Goal: Task Accomplishment & Management: Use online tool/utility

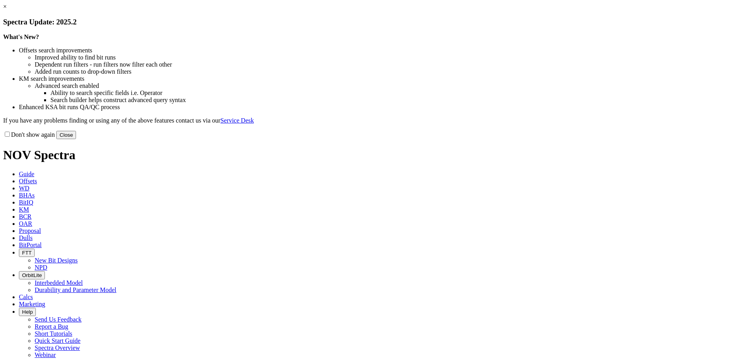
click at [76, 139] on button "Close" at bounding box center [66, 135] width 20 height 8
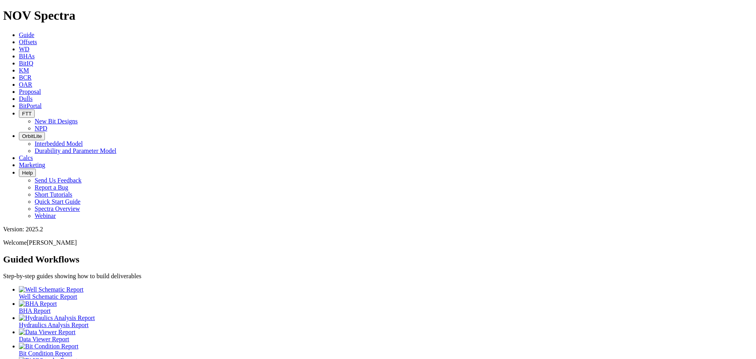
click at [37, 39] on span "Offsets" at bounding box center [28, 42] width 18 height 7
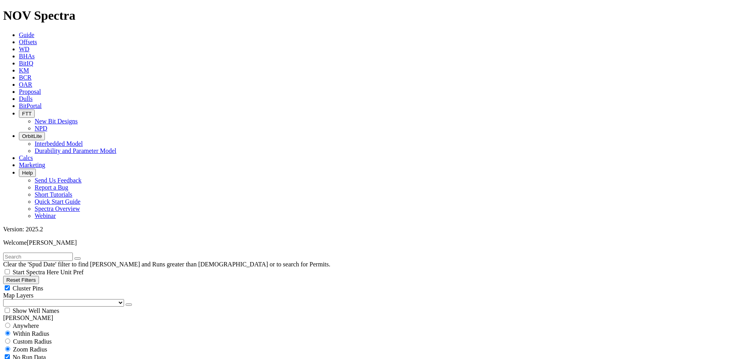
click at [76, 284] on div "Cluster Pins" at bounding box center [378, 288] width 750 height 8
checkbox input "false"
click at [37, 299] on select "US Counties [GEOGRAPHIC_DATA], [GEOGRAPHIC_DATA] [GEOGRAPHIC_DATA], [GEOGRAPHIC…" at bounding box center [63, 302] width 121 height 7
click at [6, 299] on select "US Counties [GEOGRAPHIC_DATA], [GEOGRAPHIC_DATA] [GEOGRAPHIC_DATA], [GEOGRAPHIC…" at bounding box center [63, 302] width 121 height 7
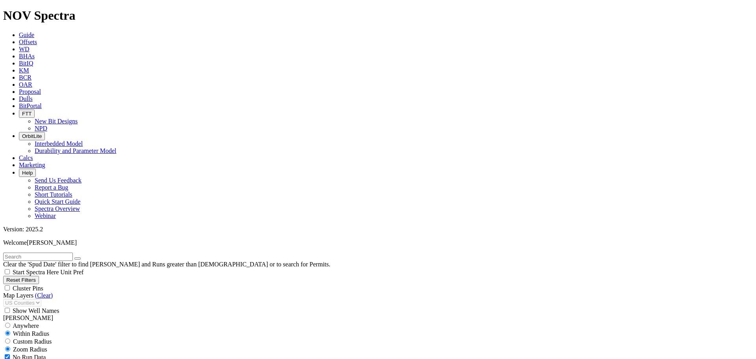
drag, startPoint x: 36, startPoint y: 175, endPoint x: 27, endPoint y: 181, distance: 10.3
type input "[DATE]"
drag, startPoint x: 32, startPoint y: 202, endPoint x: 42, endPoint y: 194, distance: 12.7
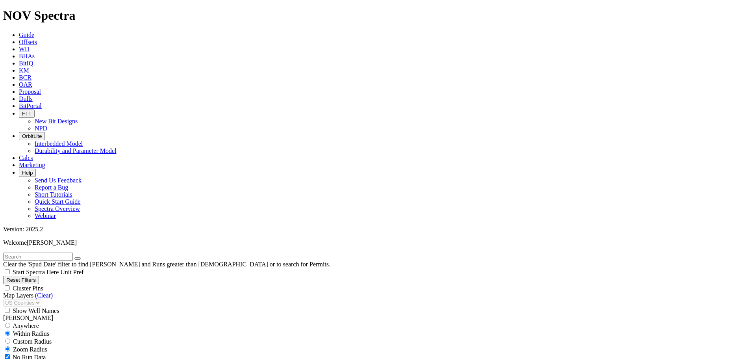
select select "13.5"
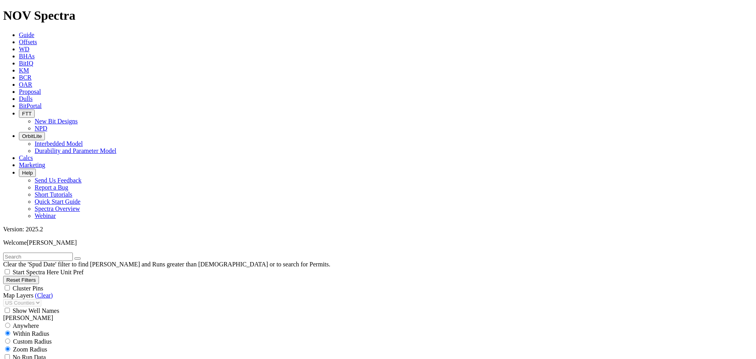
checkbox input "false"
select select "? number:13.5 ?"
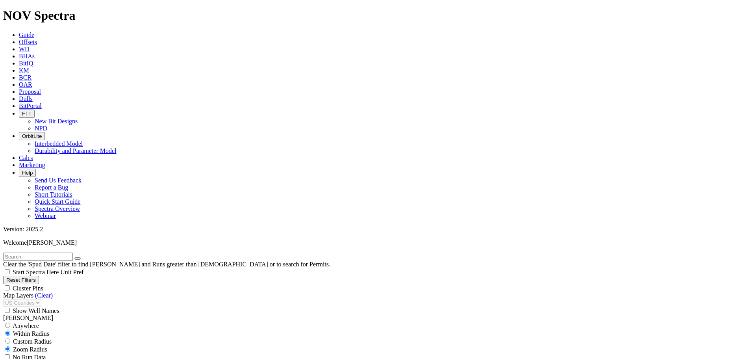
scroll to position [92, 0]
drag, startPoint x: 36, startPoint y: 179, endPoint x: 26, endPoint y: 181, distance: 10.4
drag, startPoint x: 15, startPoint y: 177, endPoint x: 4, endPoint y: 176, distance: 10.7
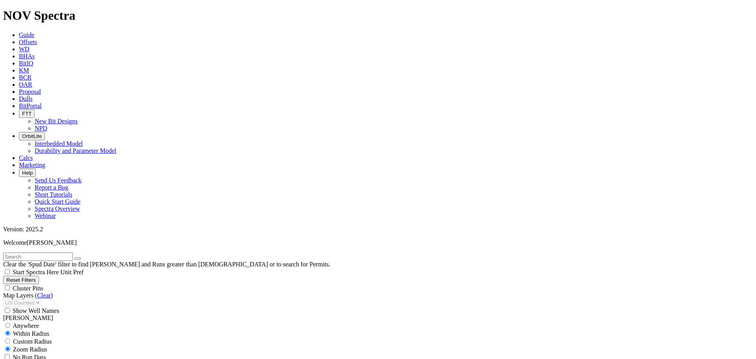
type input "[DATE]"
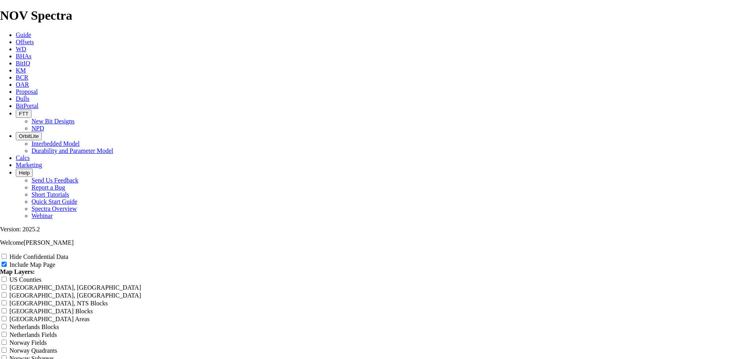
scroll to position [1011, 0]
drag, startPoint x: 445, startPoint y: 34, endPoint x: 301, endPoint y: 35, distance: 143.8
type input "1"
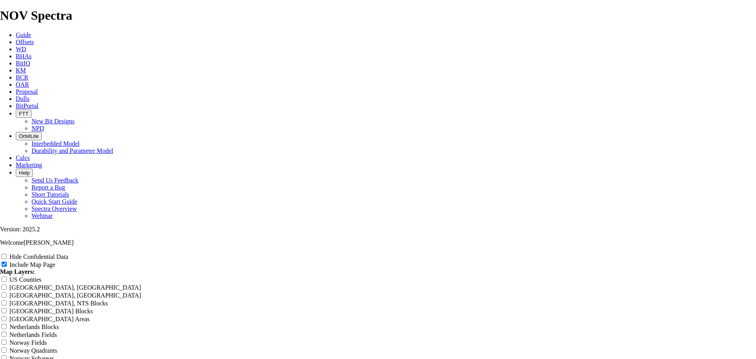
type input "1"
type input "13"
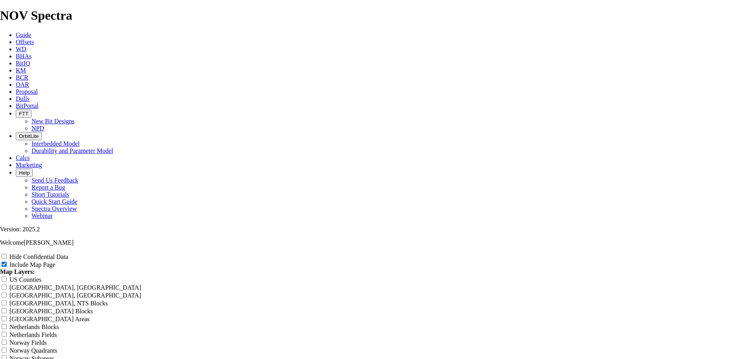
type input "13"
type input "13."
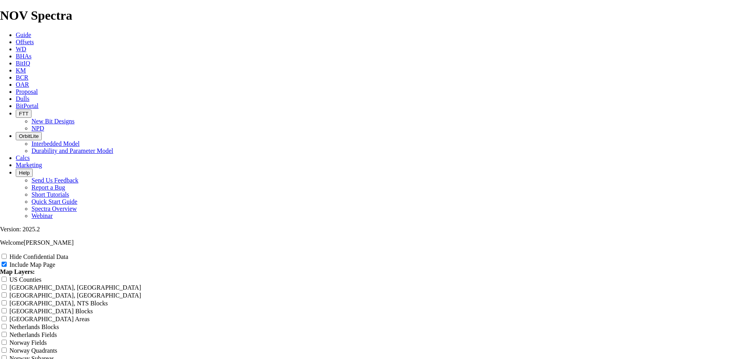
type input "13."
type input "13.5"
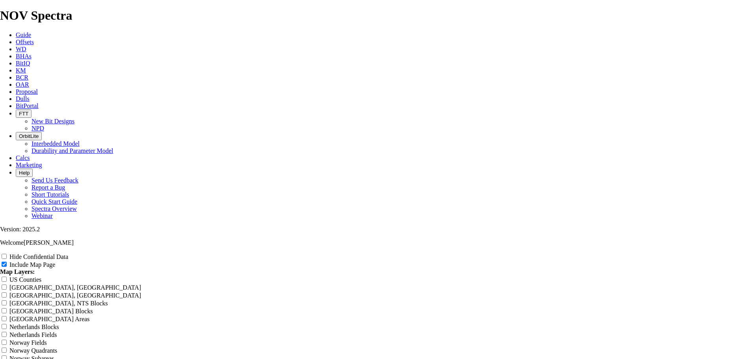
type input "13.5"
type input "13.5""
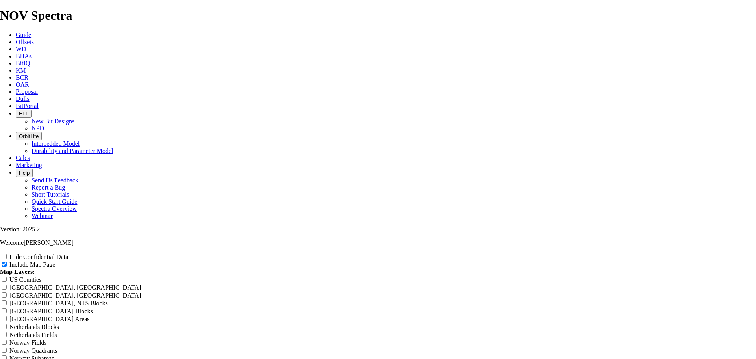
type input "13.5""
type input "13.5" T"
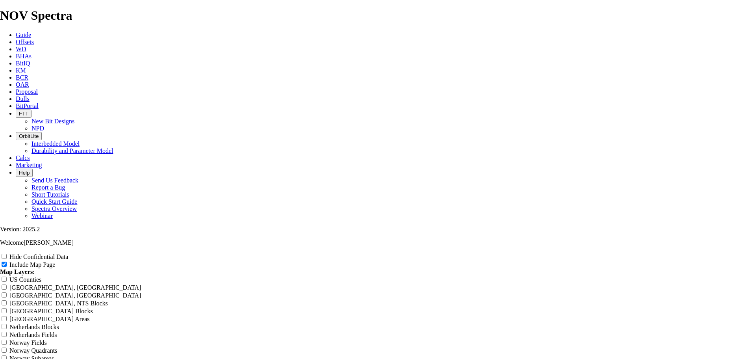
type input "13.5" T"
type input "13.5" TK"
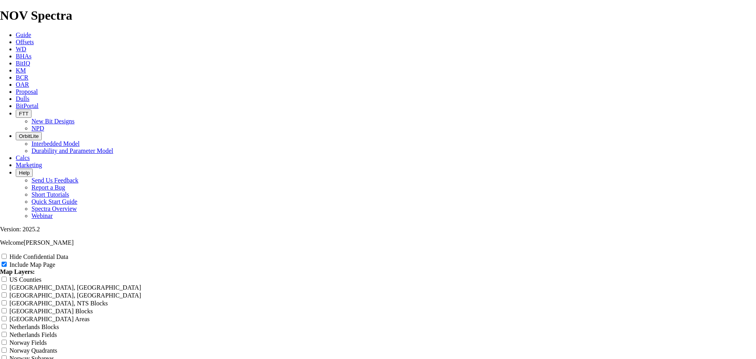
type input "13.5" TK"
type input "13.5" TKC"
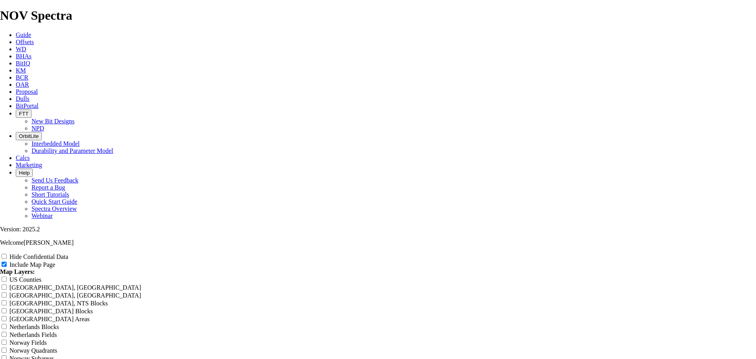
type input "13.5" TKC"
type input "13.5" TKC6"
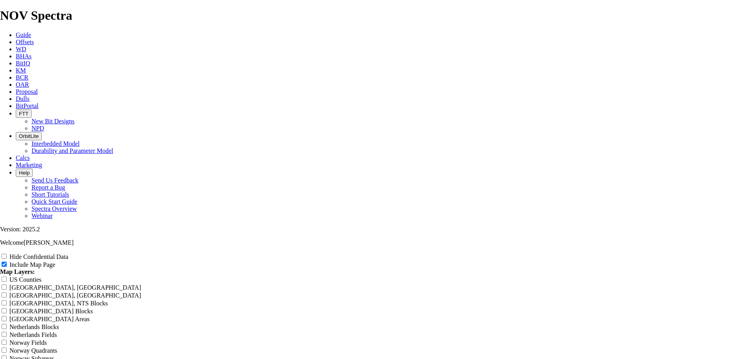
type input "13.5" TKC6"
type input "13.5" TKC66"
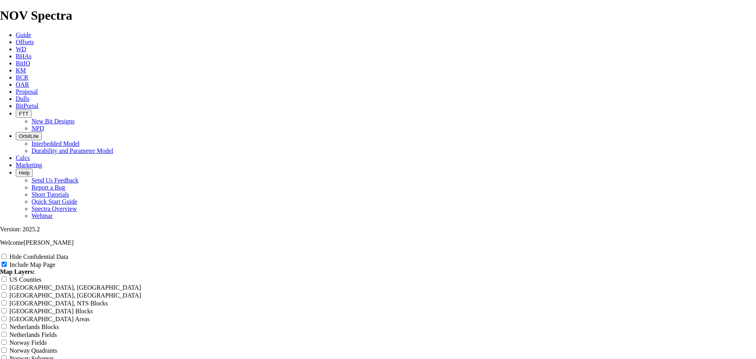
type input "13.5" TKC66"
type input "13.5" TKC66-"
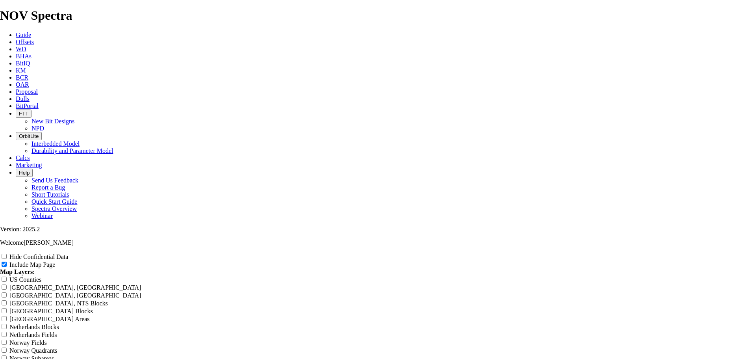
type input "13.5" TKC66-"
type input "13.5" TKC66-C"
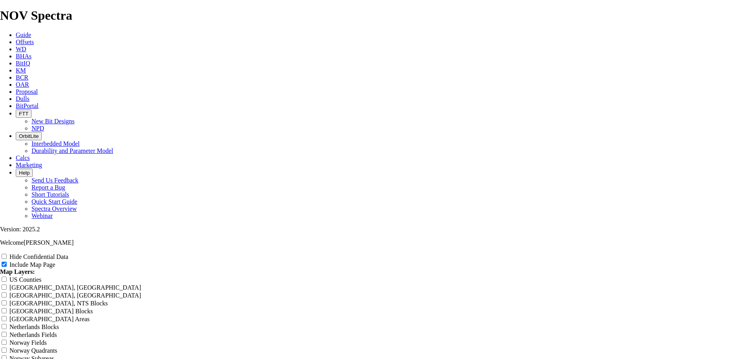
type input "13.5" TKC66-C"
type input "13.5" TKC66-C1"
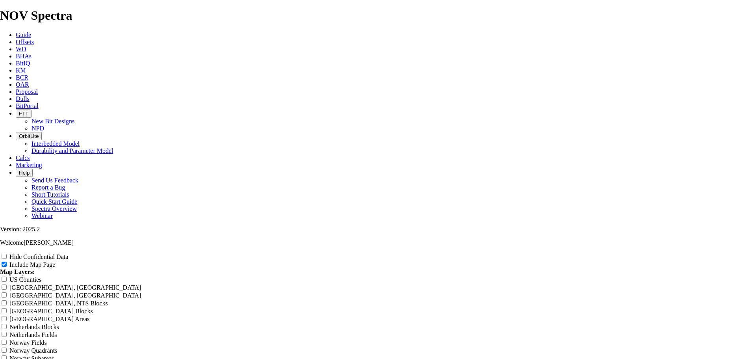
type input "13.5" TKC66-C1"
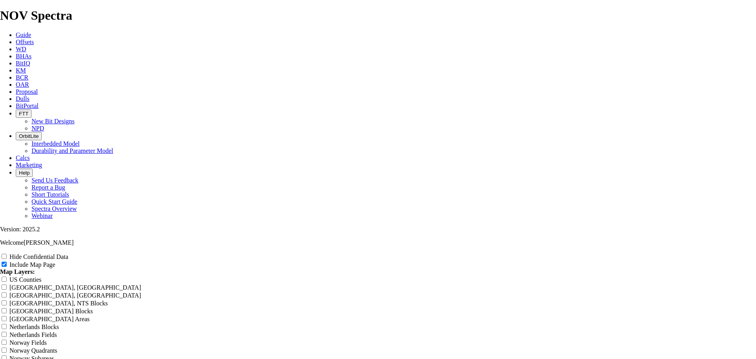
type input "13.5" TKC66-C1 ("
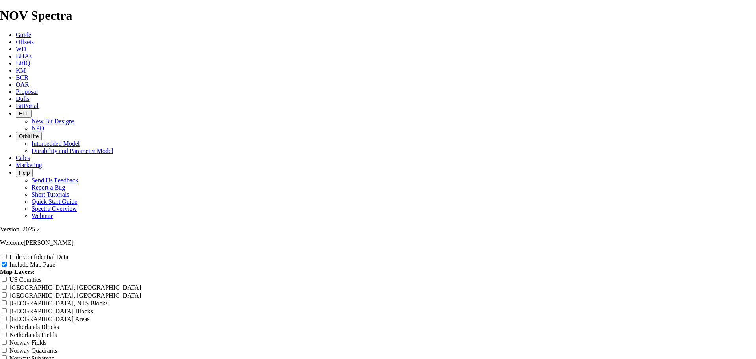
type input "13.5" TKC66-C1 (R"
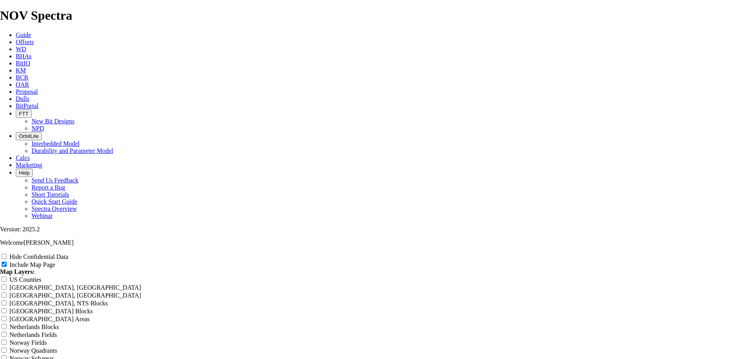
type input "13.5" TKC66-C1 (Ru"
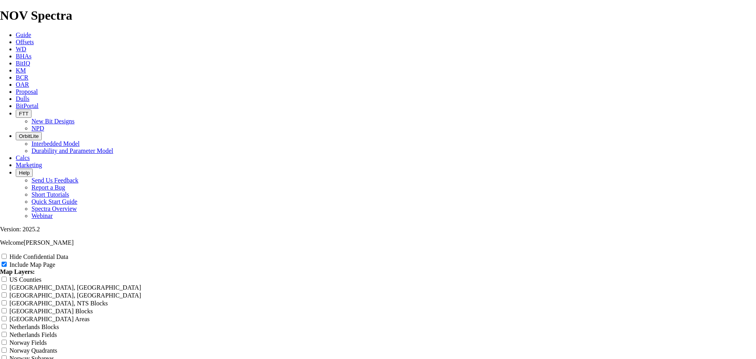
type input "13.5" TKC66-C1 (Run"
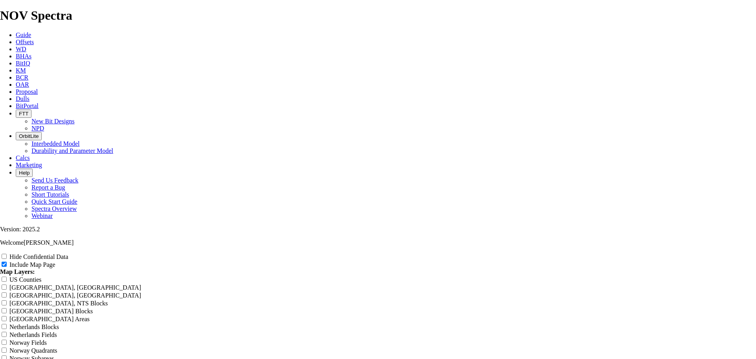
type input "13.5" TKC66-C1 (Runs"
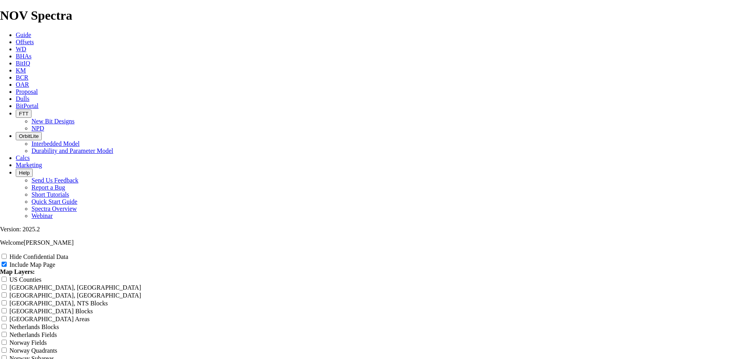
type input "13.5" TKC66-C1 (Run"
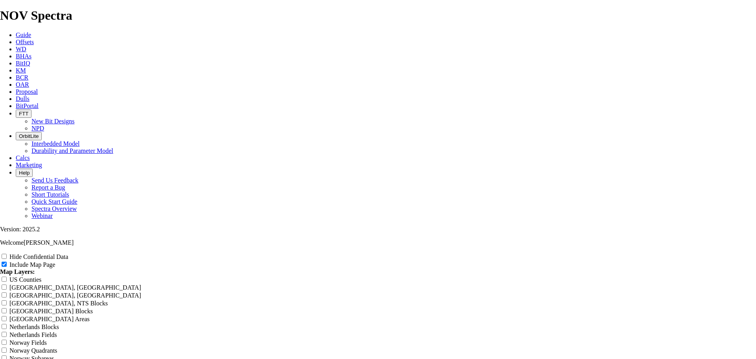
type input "13.5" TKC66-C1 (Ru"
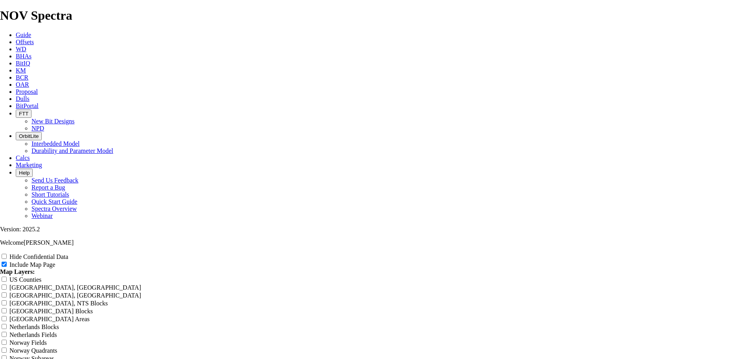
type input "13.5" TKC66-C1 (R"
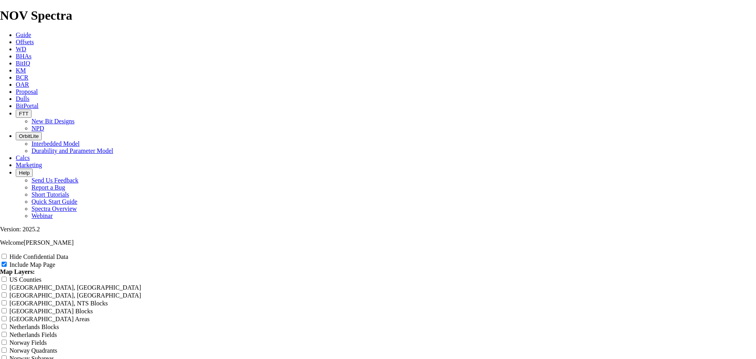
type input "13.5" TKC66-C1 ("
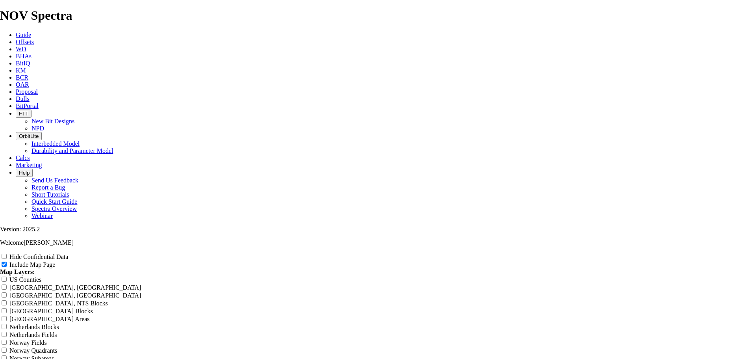
type input "13.5" TKC66-C1 (P"
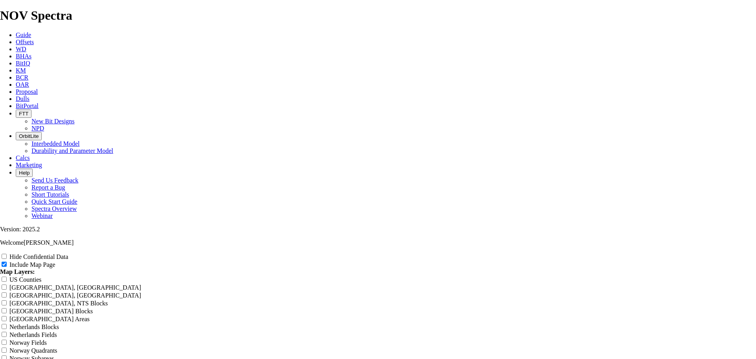
type input "13.5" TKC66-C1 (Pa"
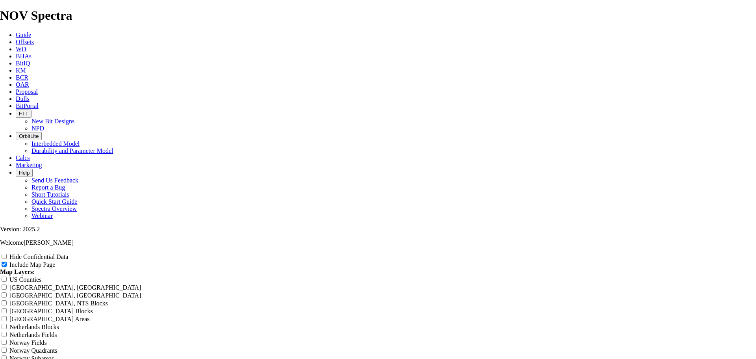
type input "13.5" TKC66-C1 (Pas"
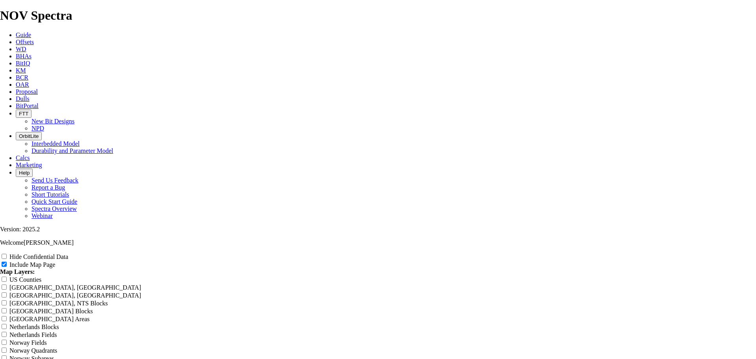
type input "13.5" TKC66-C1 (Pa"
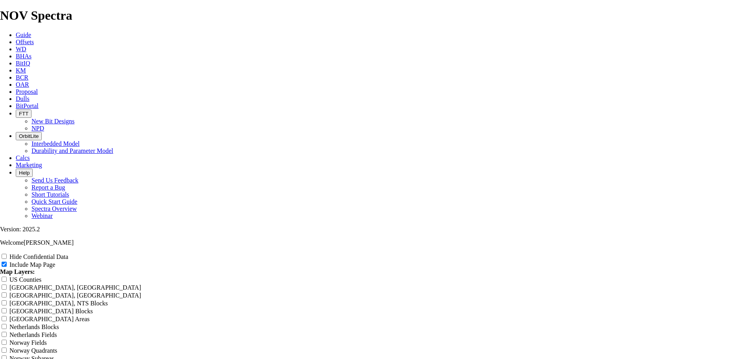
type input "13.5" TKC66-C1 (P"
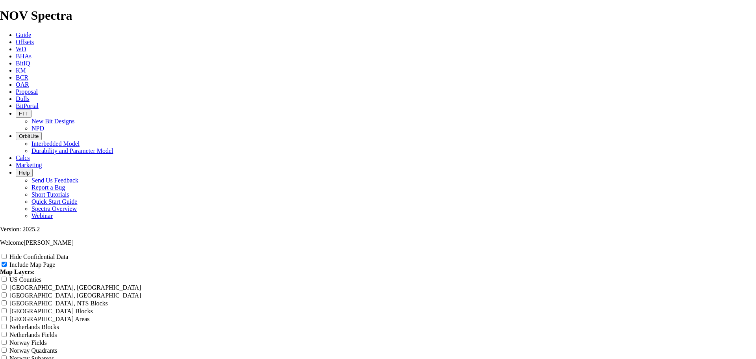
type input "13.5" TKC66-C1 ("
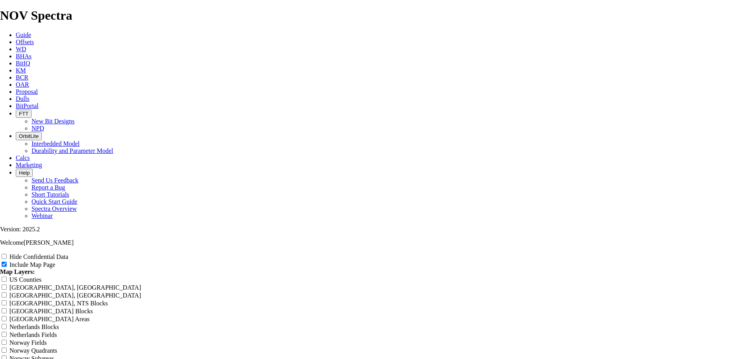
type input "13.5" TKC66-C1 (R"
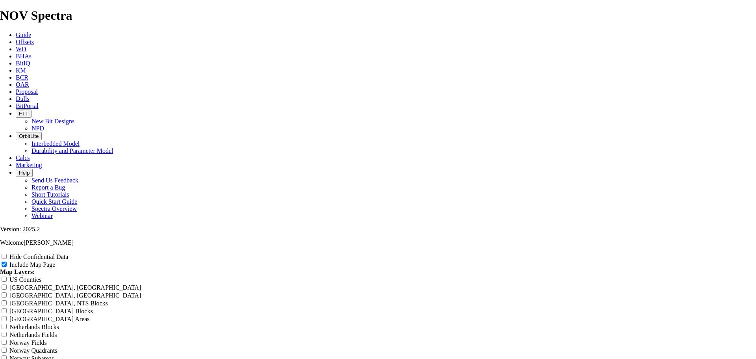
type input "13.5" TKC66-C1 (Re"
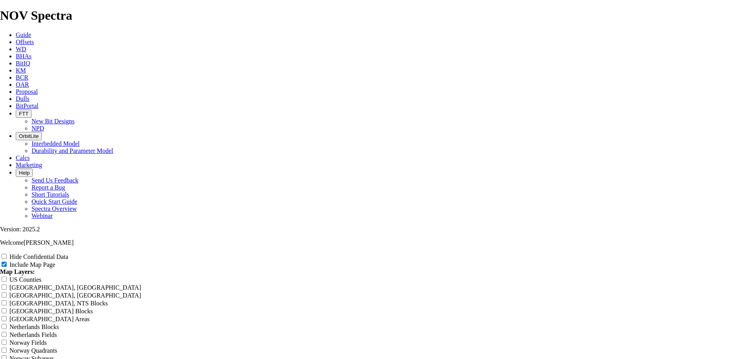
type input "13.5" TKC66-C1 (Ree"
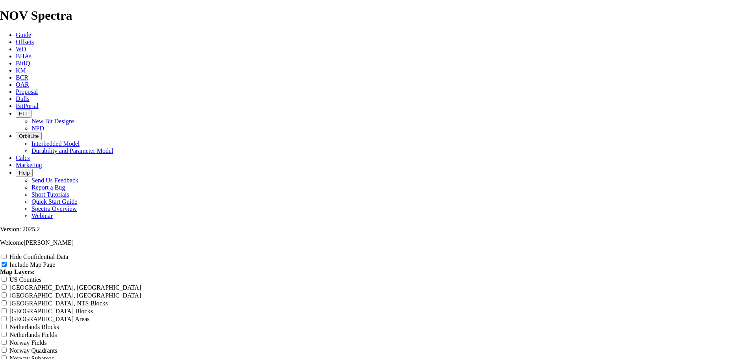
type input "13.5" TKC66-C1 ([PERSON_NAME]"
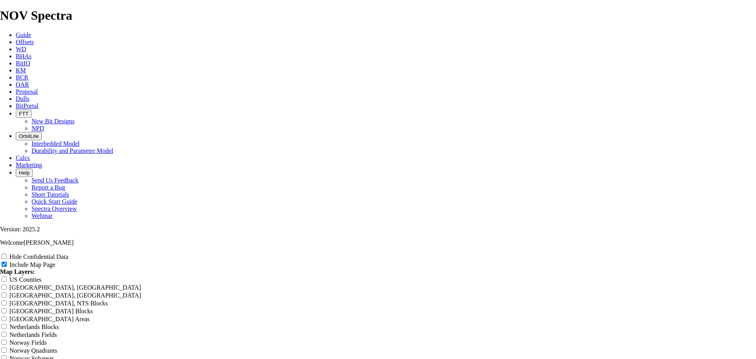
type input "13.5" TKC66-C1 ([PERSON_NAME]"
type input "13.5" TKC66-C1 ([PERSON_NAME] R"
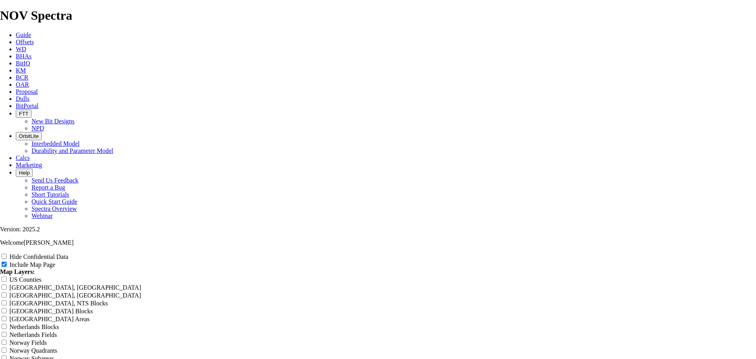
type input "13.5" TKC66-C1 ([PERSON_NAME] R"
type input "13.5" TKC66-C1 ([PERSON_NAME] Ru"
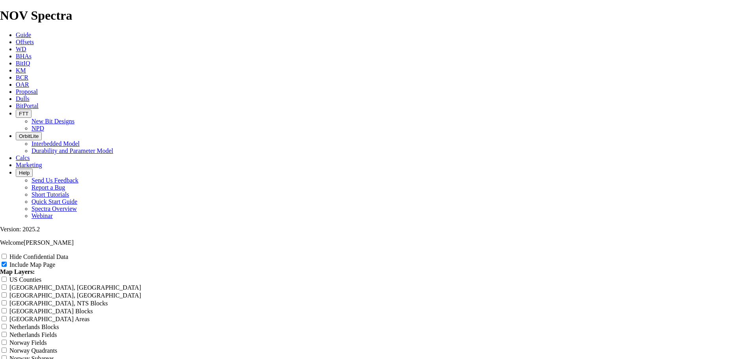
type input "13.5" TKC66-C1 ([PERSON_NAME] Ru"
type input "13.5" TKC66-C1 ([PERSON_NAME] Run"
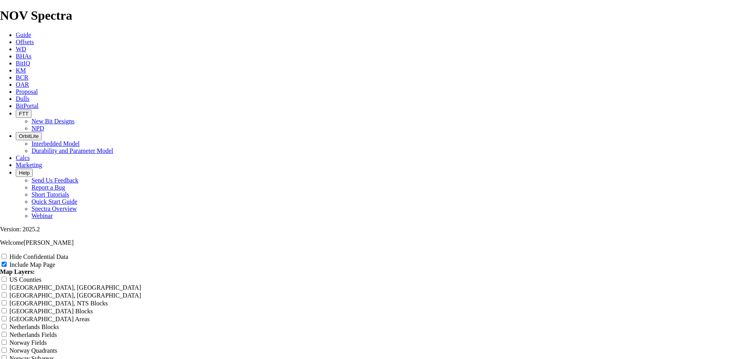
type input "13.5" TKC66-C1 ([PERSON_NAME] Run"
type input "13.5" TKC66-C1 ([PERSON_NAME] Runs"
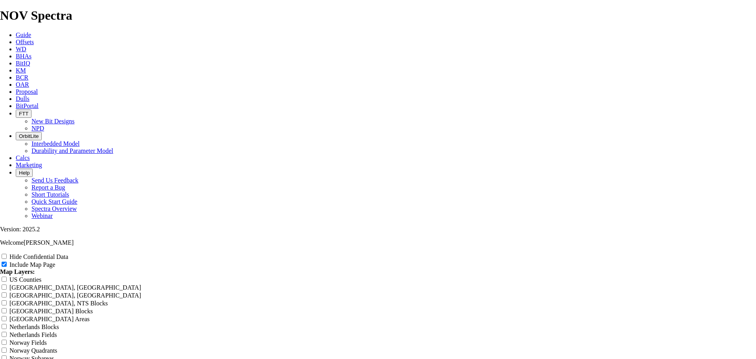
type input "13.5" TKC66-C1 ([PERSON_NAME] Runs"
type input "13.5" TKC66-C1 ([PERSON_NAME] Runs J"
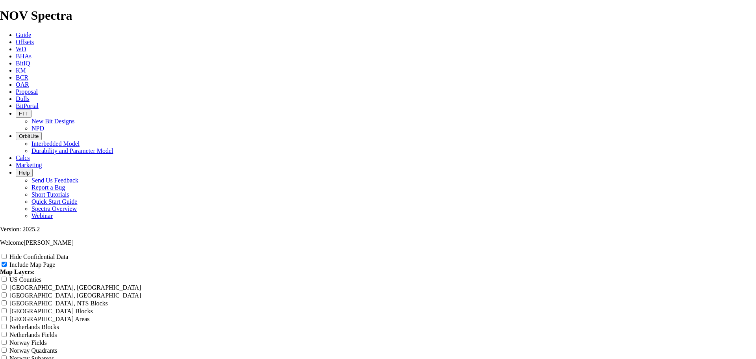
type input "13.5" TKC66-C1 ([PERSON_NAME] Runs J"
type input "13.5" TKC66-C1 ([PERSON_NAME] Runs Ju"
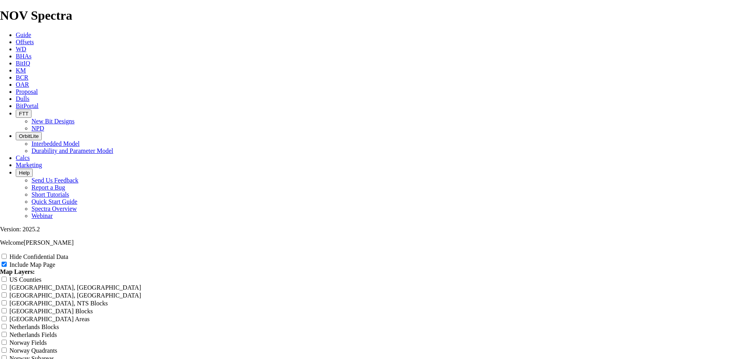
type input "13.5" TKC66-C1 ([PERSON_NAME] Runs Ju"
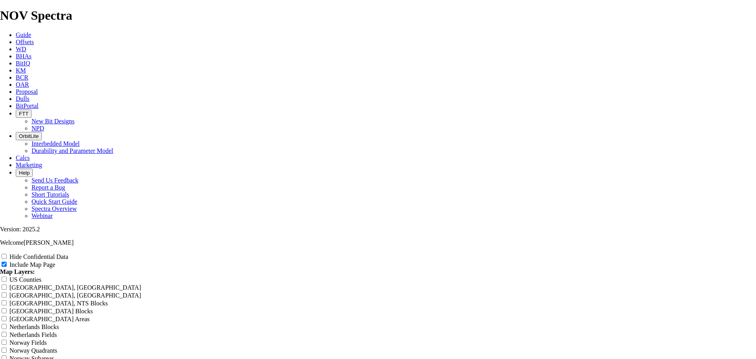
drag, startPoint x: 470, startPoint y: 185, endPoint x: 444, endPoint y: 185, distance: 26.0
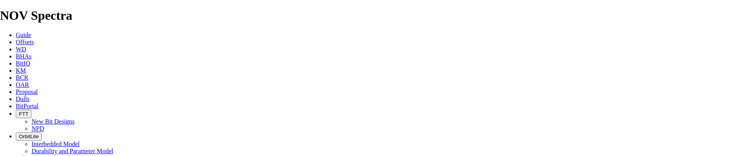
scroll to position [1318, 0]
